Goal: Task Accomplishment & Management: Manage account settings

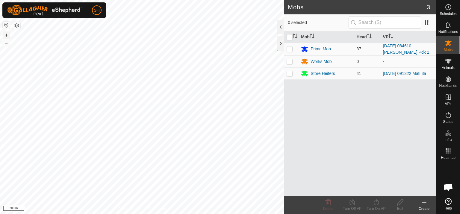
click at [5, 33] on button "+" at bounding box center [6, 34] width 7 height 7
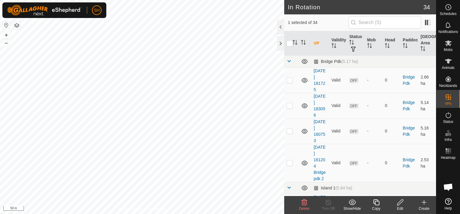
click at [400, 205] on icon at bounding box center [400, 202] width 7 height 7
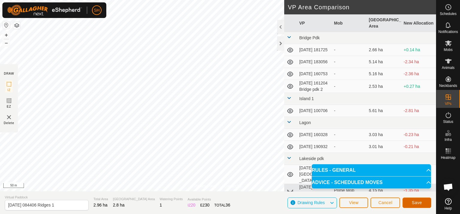
click at [418, 202] on span "Save" at bounding box center [417, 202] width 10 height 5
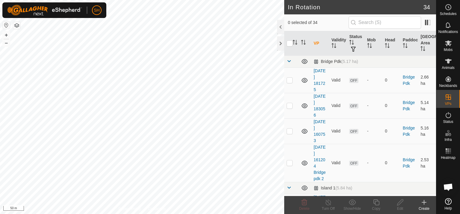
checkbox input "true"
checkbox input "false"
checkbox input "true"
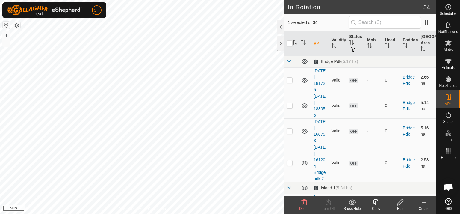
checkbox input "true"
checkbox input "false"
checkbox input "true"
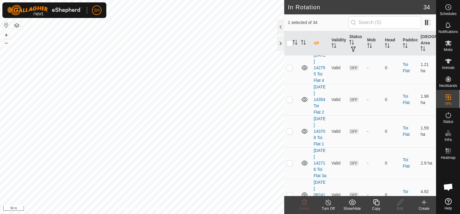
scroll to position [1126, 0]
checkbox input "true"
checkbox input "false"
checkbox input "true"
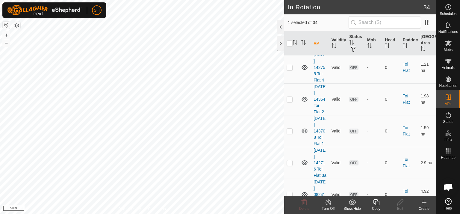
click at [424, 202] on icon at bounding box center [424, 202] width 4 height 0
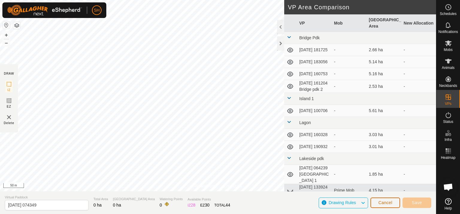
click at [384, 203] on span "Cancel" at bounding box center [385, 202] width 14 height 5
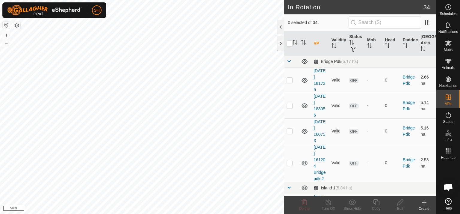
click at [424, 202] on icon at bounding box center [424, 202] width 4 height 0
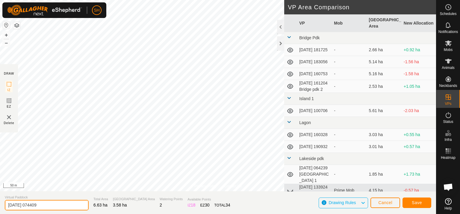
click at [48, 204] on input "[DATE] 074409" at bounding box center [47, 205] width 84 height 10
type input "[DATE] 074409 [PERSON_NAME] pdk 3a"
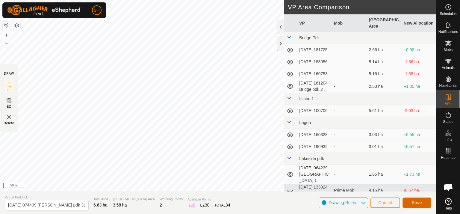
click at [421, 203] on span "Save" at bounding box center [417, 202] width 10 height 5
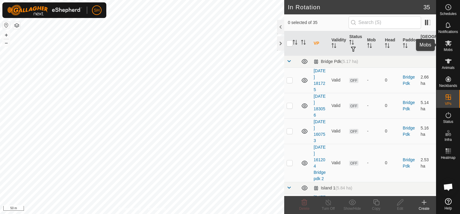
click at [451, 43] on icon at bounding box center [448, 43] width 7 height 7
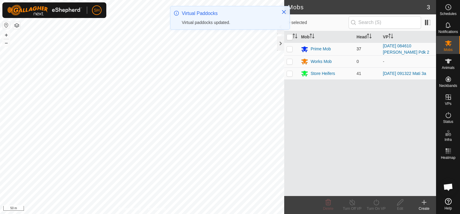
click at [288, 49] on p-checkbox at bounding box center [290, 48] width 6 height 5
checkbox input "true"
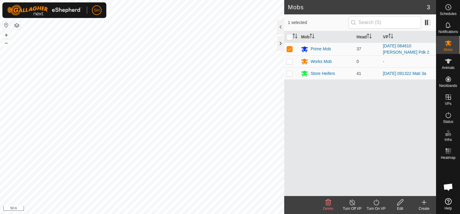
click at [375, 201] on icon at bounding box center [376, 202] width 7 height 7
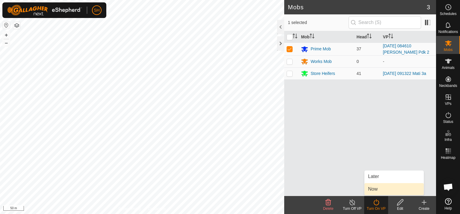
click at [380, 190] on link "Now" at bounding box center [393, 189] width 59 height 12
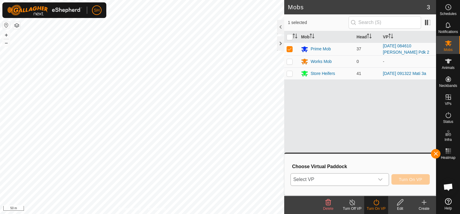
click at [382, 179] on icon "dropdown trigger" at bounding box center [380, 179] width 5 height 5
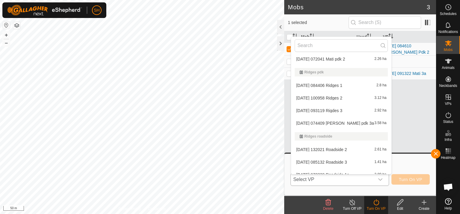
scroll to position [195, 0]
click at [348, 123] on li "[DATE] 074409 [PERSON_NAME] pdk 3a 3.58 ha" at bounding box center [341, 124] width 100 height 12
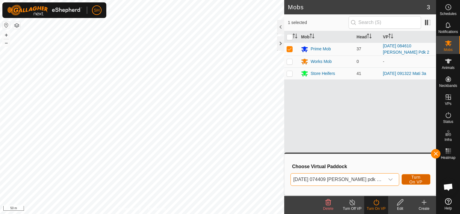
click at [413, 179] on span "Turn On VP" at bounding box center [416, 180] width 14 height 10
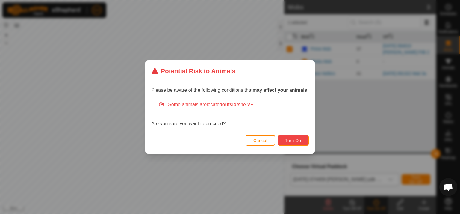
click at [295, 139] on span "Turn On" at bounding box center [293, 140] width 16 height 5
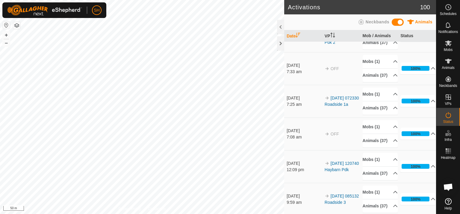
scroll to position [94, 0]
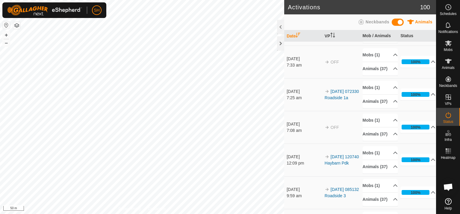
click at [208, 0] on html "SH Schedules Notifications Mobs Animals Neckbands VPs Status Infra Heatmap Help…" at bounding box center [230, 107] width 460 height 214
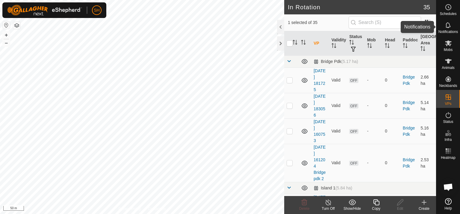
click at [447, 26] on icon at bounding box center [448, 25] width 7 height 7
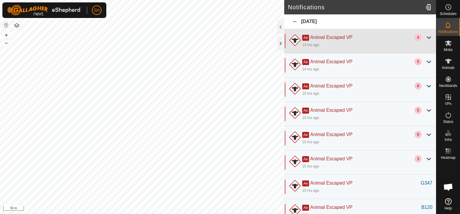
click at [425, 37] on div at bounding box center [428, 37] width 7 height 7
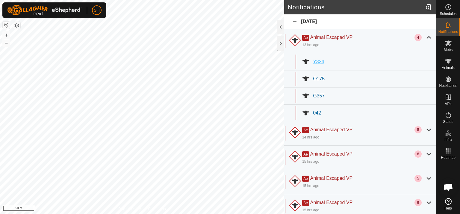
click at [315, 63] on span "Y324" at bounding box center [318, 61] width 11 height 5
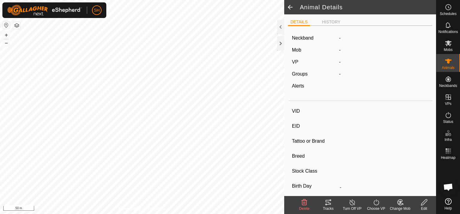
type input "Y324"
type input "982123820781909"
type input "-"
type input "angus"
type input "R2yr Heifer"
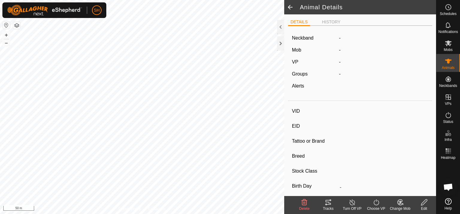
type input "Empty"
type input "455 kg"
type input "-"
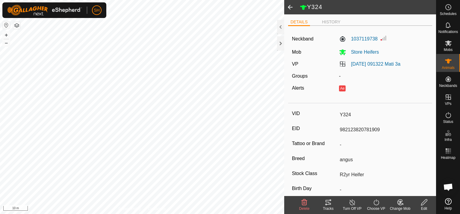
click at [291, 4] on span at bounding box center [290, 7] width 12 height 14
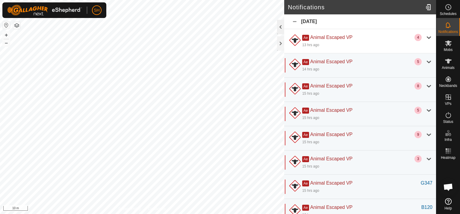
click at [280, 25] on div at bounding box center [280, 27] width 7 height 14
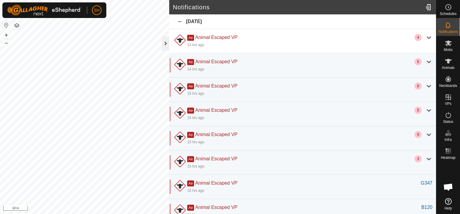
click at [166, 45] on div at bounding box center [165, 43] width 7 height 14
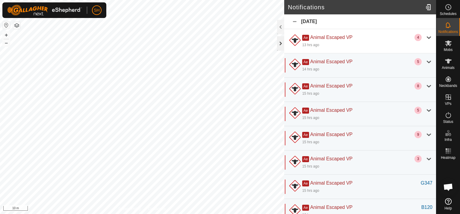
click at [279, 43] on div at bounding box center [280, 43] width 7 height 14
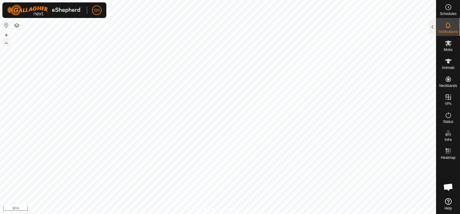
click at [7, 43] on button "–" at bounding box center [6, 42] width 7 height 7
click at [5, 42] on button "–" at bounding box center [6, 42] width 7 height 7
click at [100, 45] on link "Logout" at bounding box center [124, 46] width 59 height 10
